Goal: Information Seeking & Learning: Learn about a topic

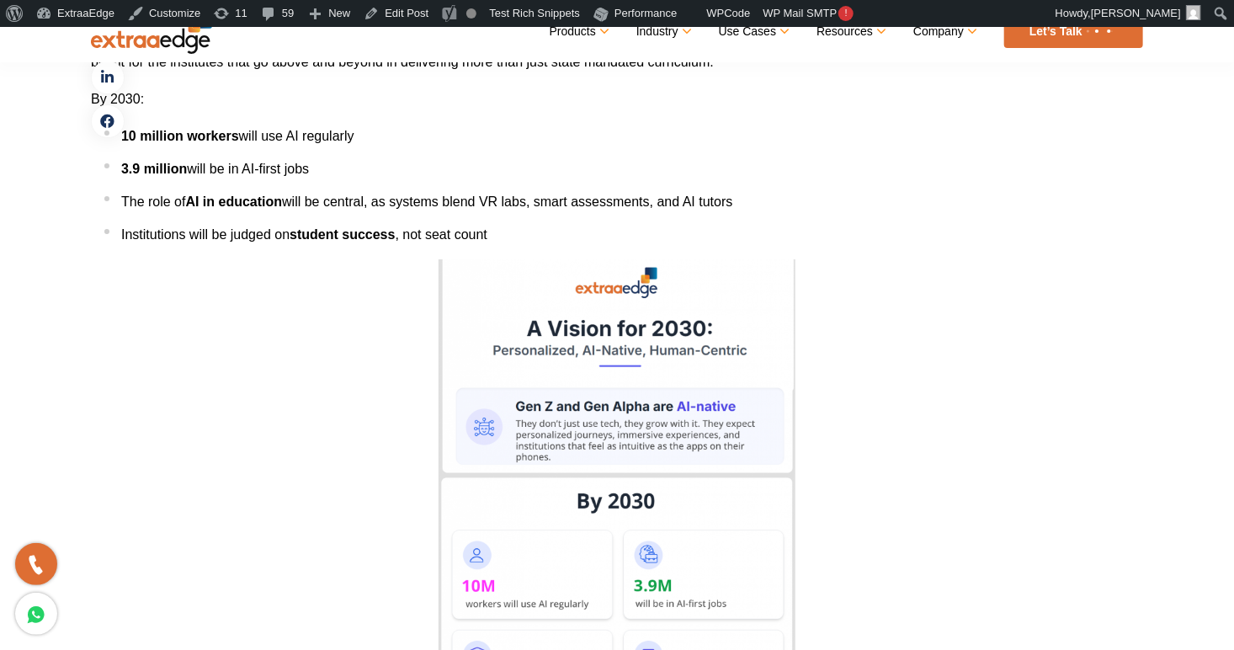
scroll to position [5881, 0]
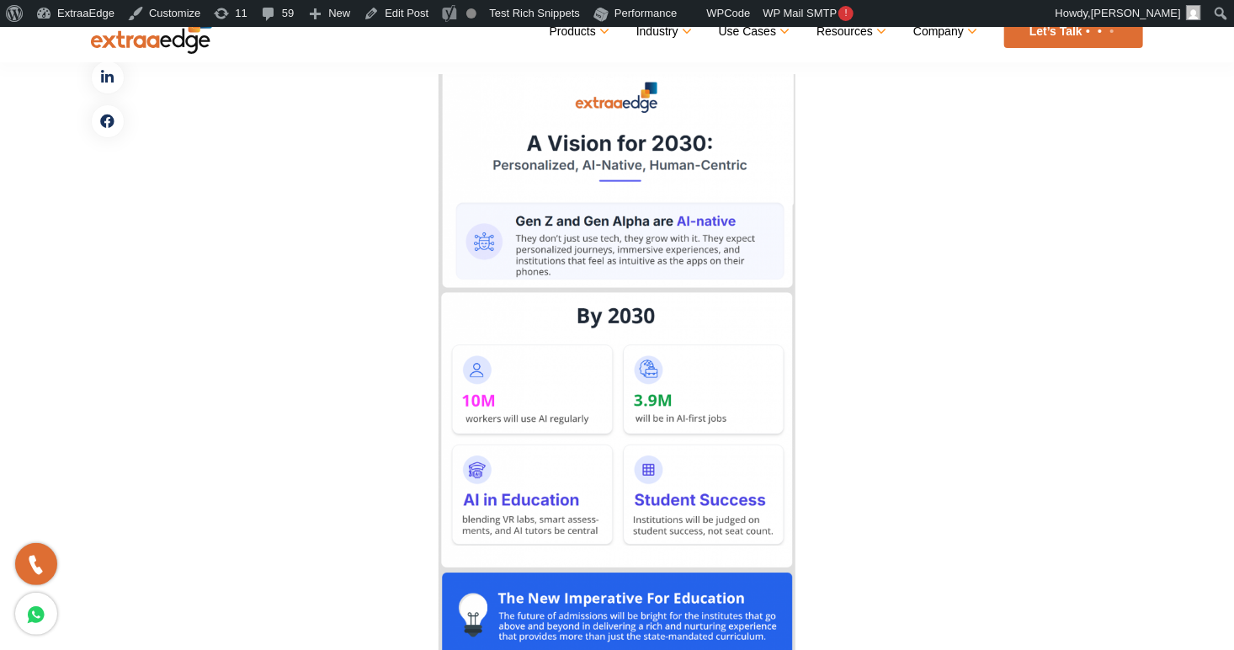
click at [492, 306] on img at bounding box center [617, 368] width 357 height 589
click at [667, 329] on img at bounding box center [617, 368] width 357 height 589
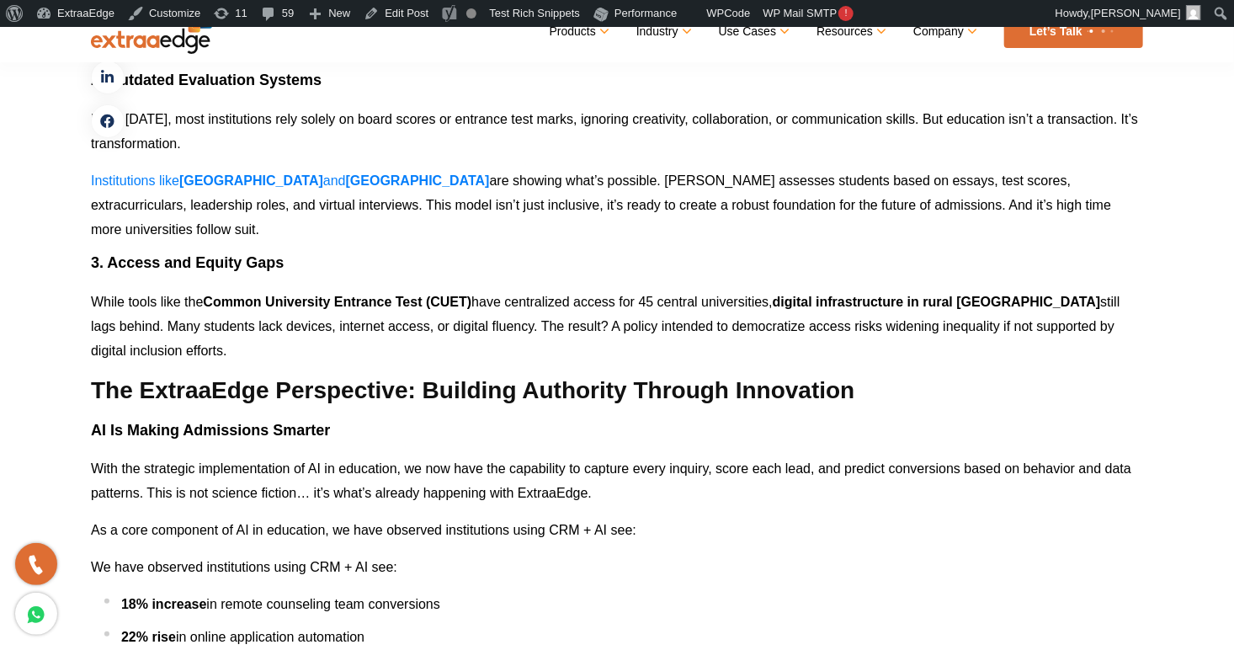
scroll to position [3156, 0]
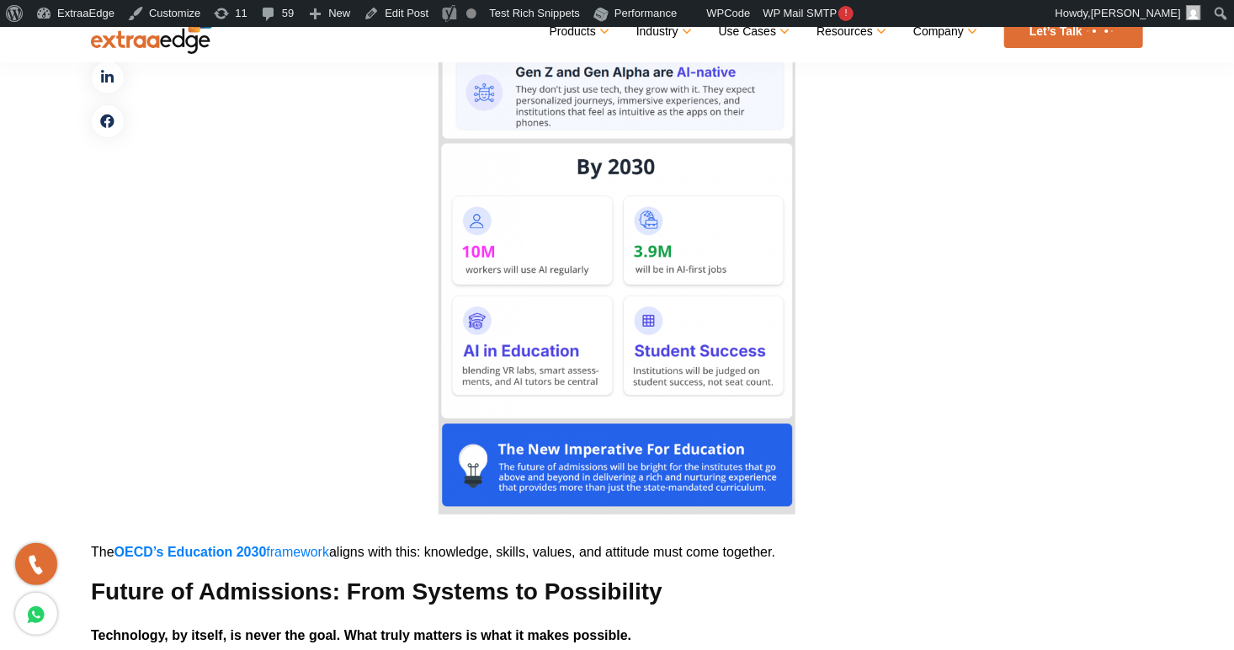
scroll to position [6034, 0]
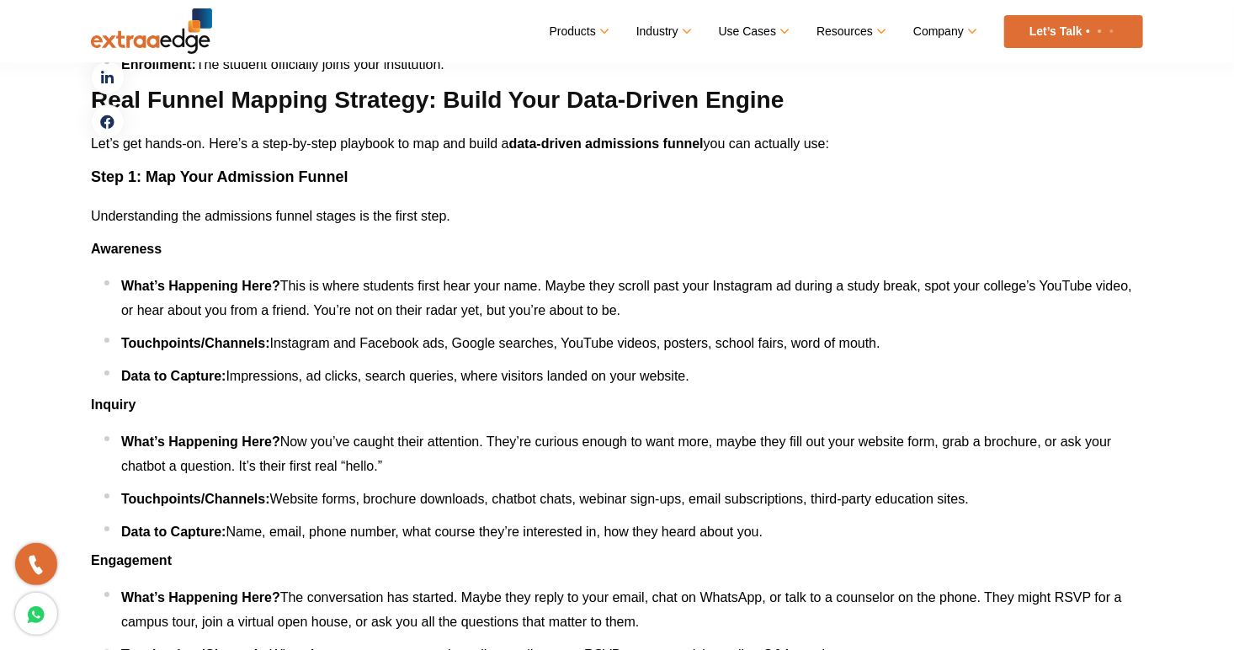
scroll to position [2455, 0]
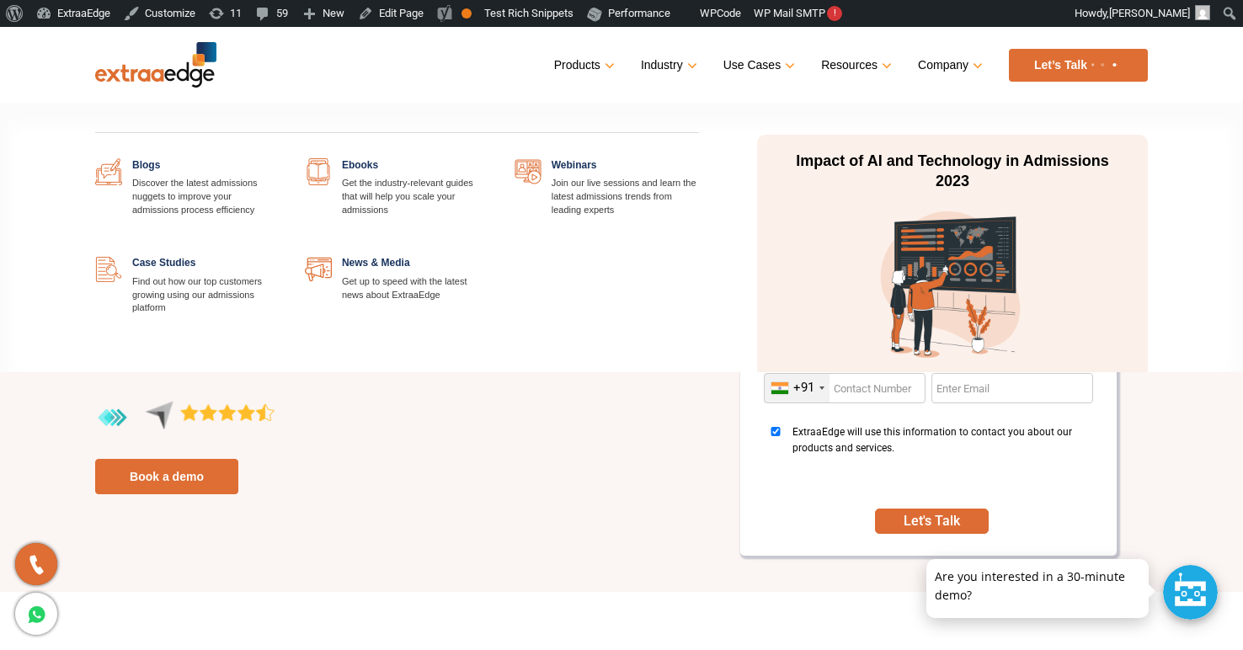
click at [873, 58] on link "Resources" at bounding box center [854, 65] width 67 height 24
click at [279, 158] on link at bounding box center [279, 158] width 0 height 0
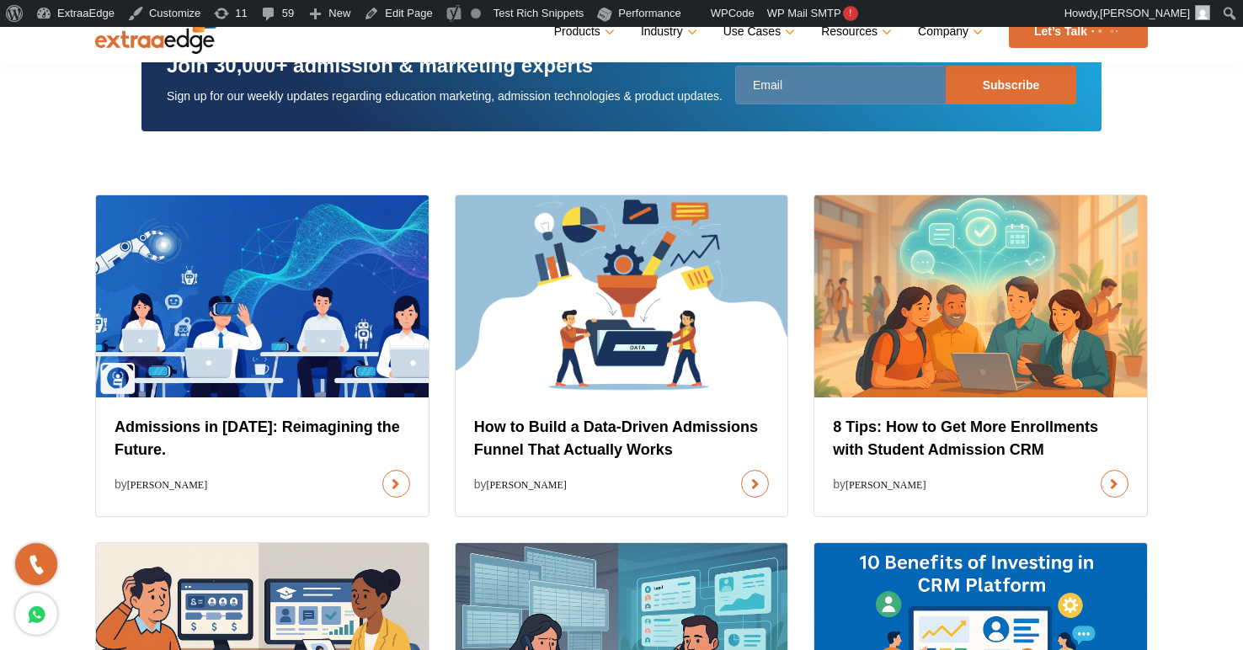
scroll to position [502, 0]
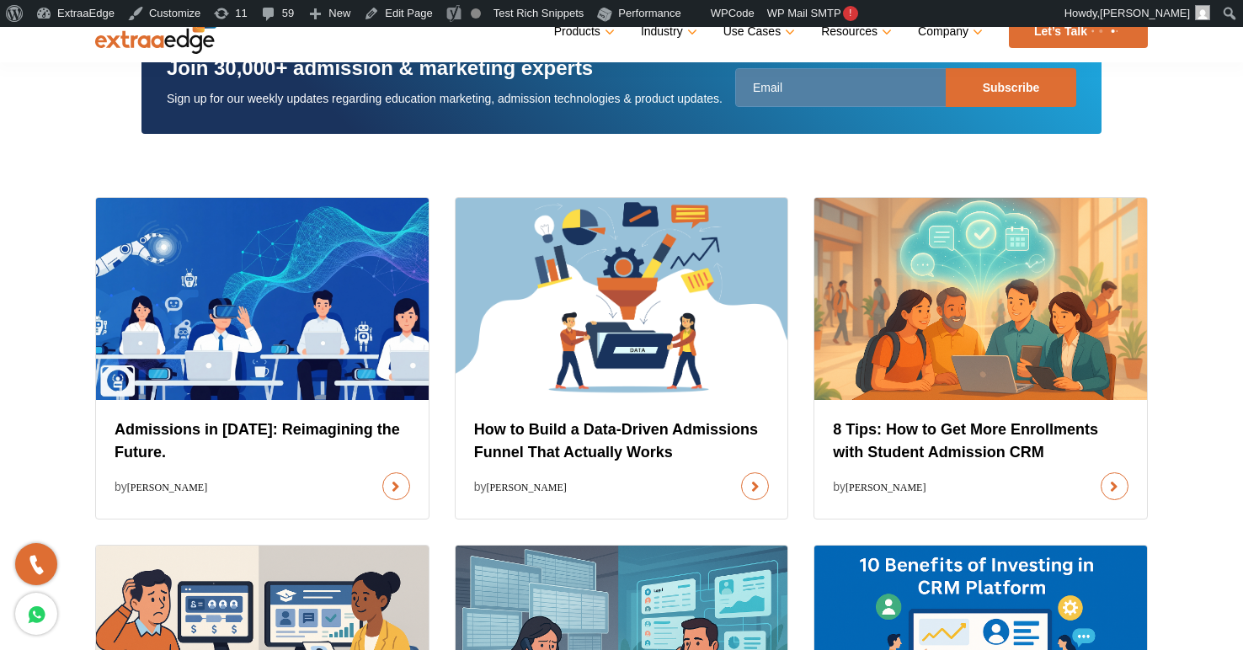
click at [382, 472] on link at bounding box center [396, 486] width 28 height 28
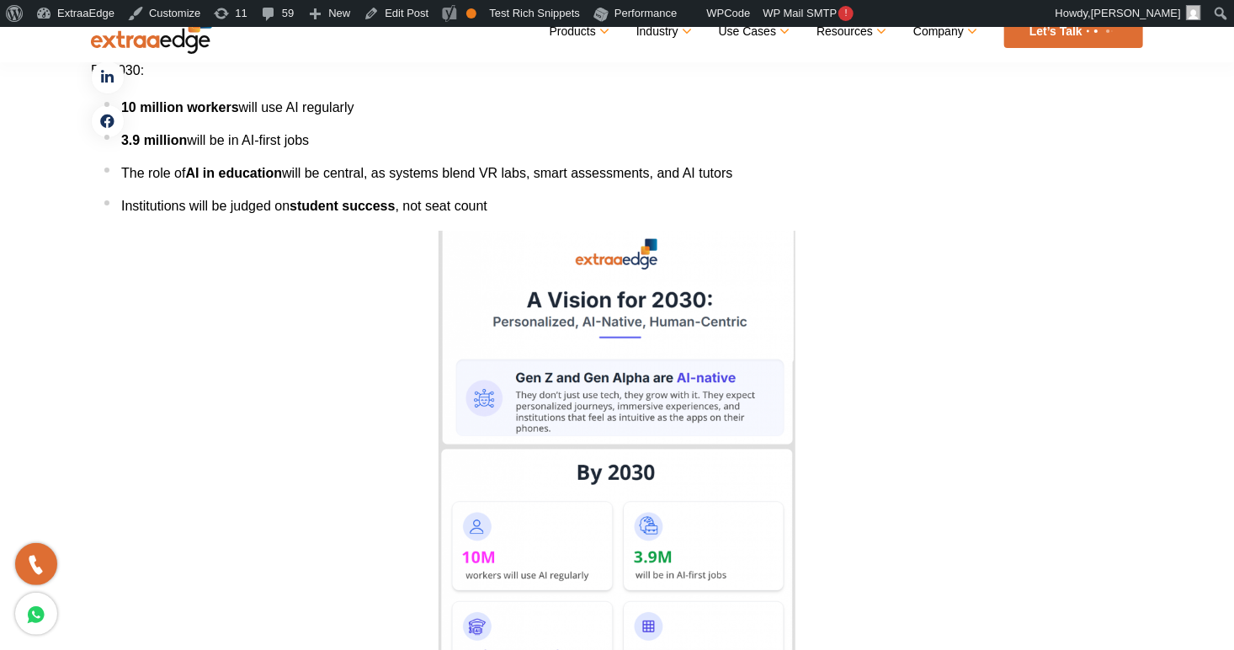
scroll to position [5725, 0]
click at [530, 381] on img at bounding box center [617, 525] width 357 height 589
click at [591, 194] on li "Institutions will be judged on student success , not seat count" at bounding box center [623, 206] width 1039 height 24
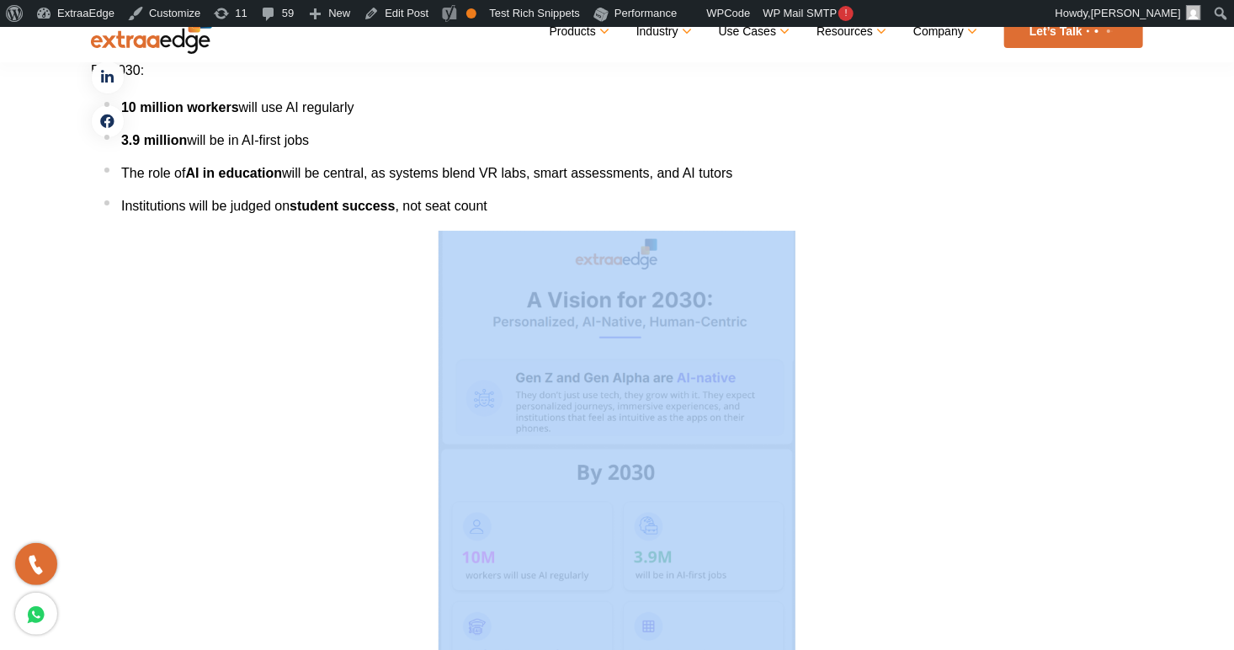
drag, startPoint x: 591, startPoint y: 167, endPoint x: 573, endPoint y: 362, distance: 196.1
click at [573, 362] on img at bounding box center [617, 525] width 357 height 589
click at [937, 292] on p at bounding box center [617, 525] width 1052 height 589
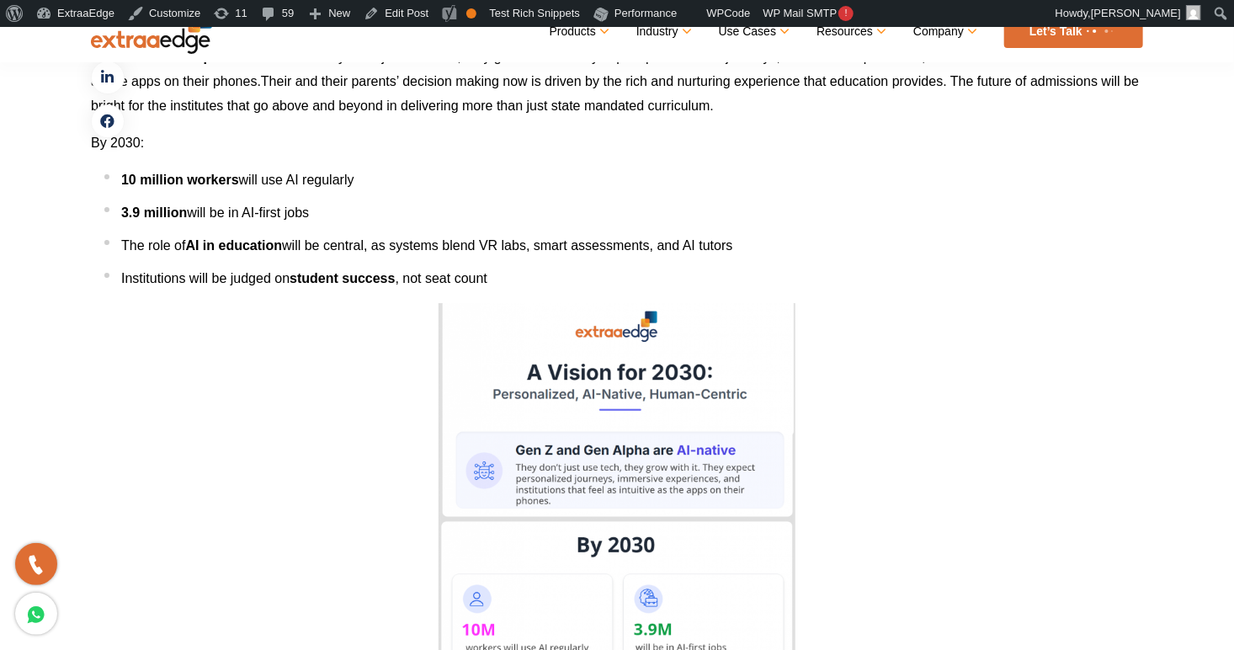
scroll to position [5670, 0]
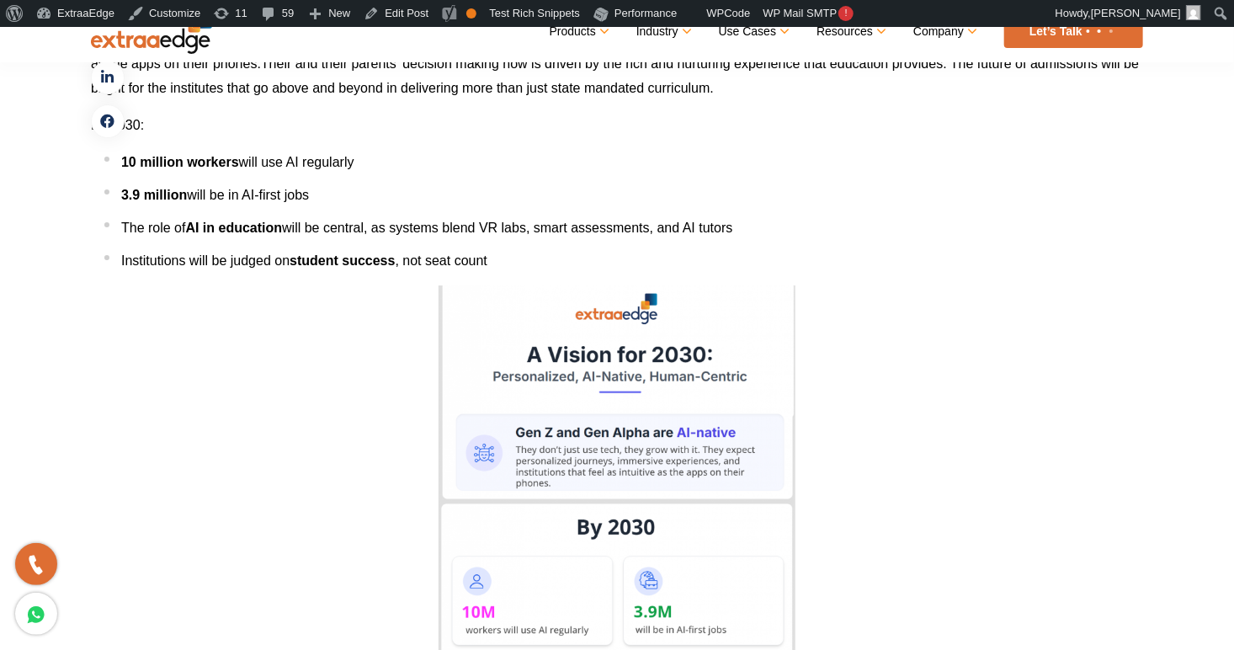
click at [631, 415] on img at bounding box center [617, 579] width 357 height 589
click at [847, 327] on p at bounding box center [617, 579] width 1052 height 589
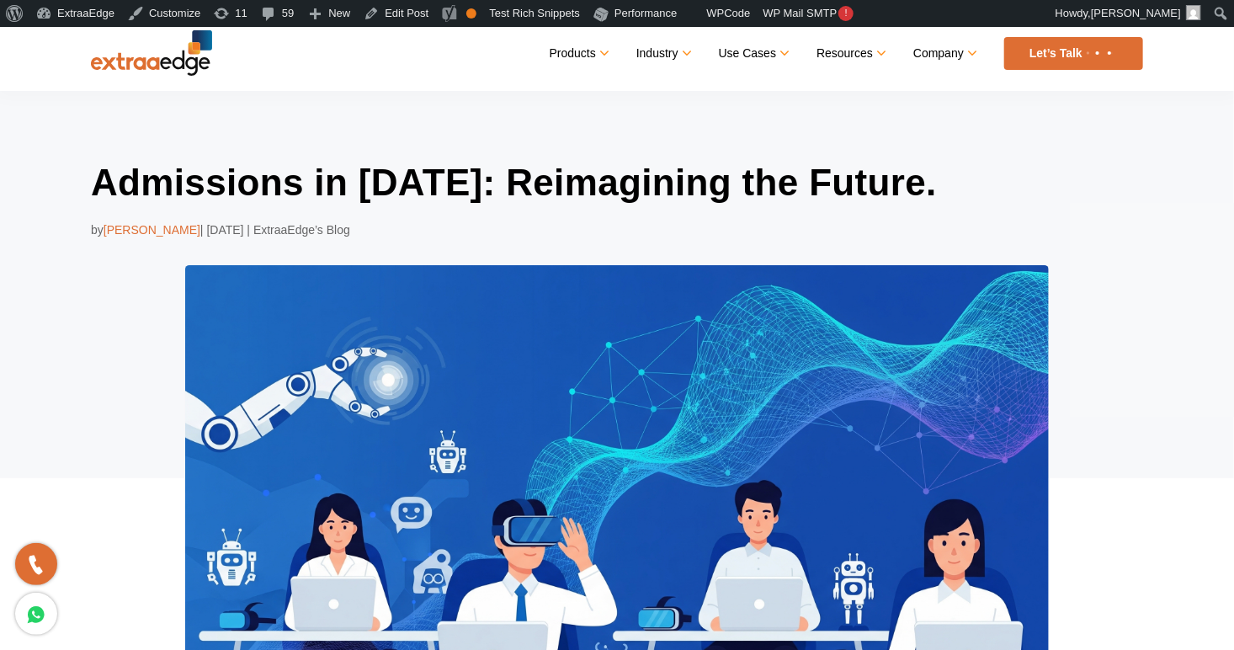
scroll to position [0, 0]
